Goal: Find specific page/section: Find specific page/section

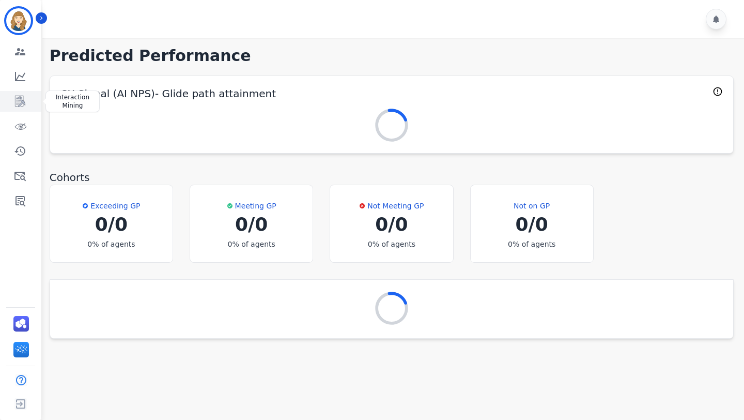
click at [19, 102] on icon "Sidebar" at bounding box center [20, 101] width 10 height 11
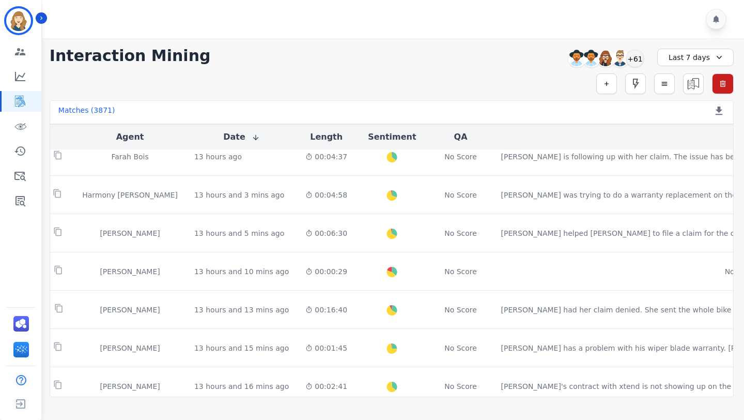
scroll to position [434, 162]
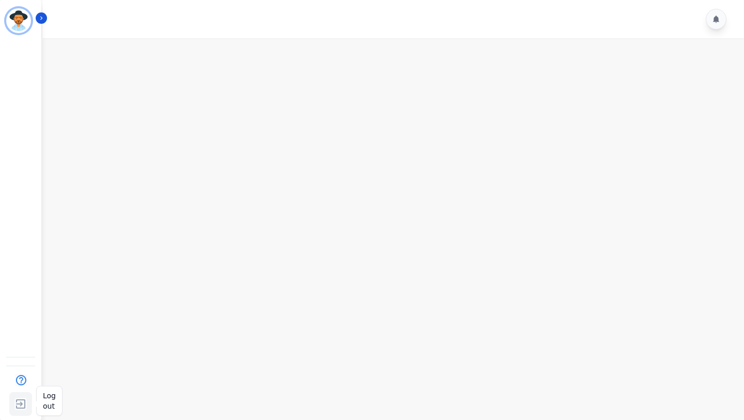
click at [13, 410] on img "Sidebar" at bounding box center [20, 404] width 19 height 20
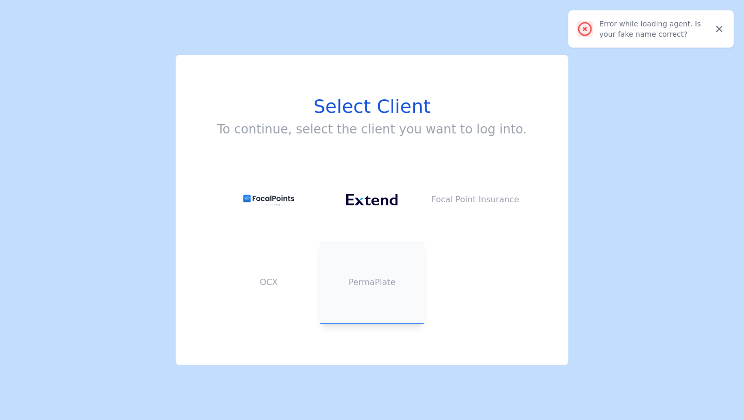
click at [367, 278] on p "PermaPlate" at bounding box center [372, 282] width 103 height 12
